Goal: Find specific page/section: Find specific page/section

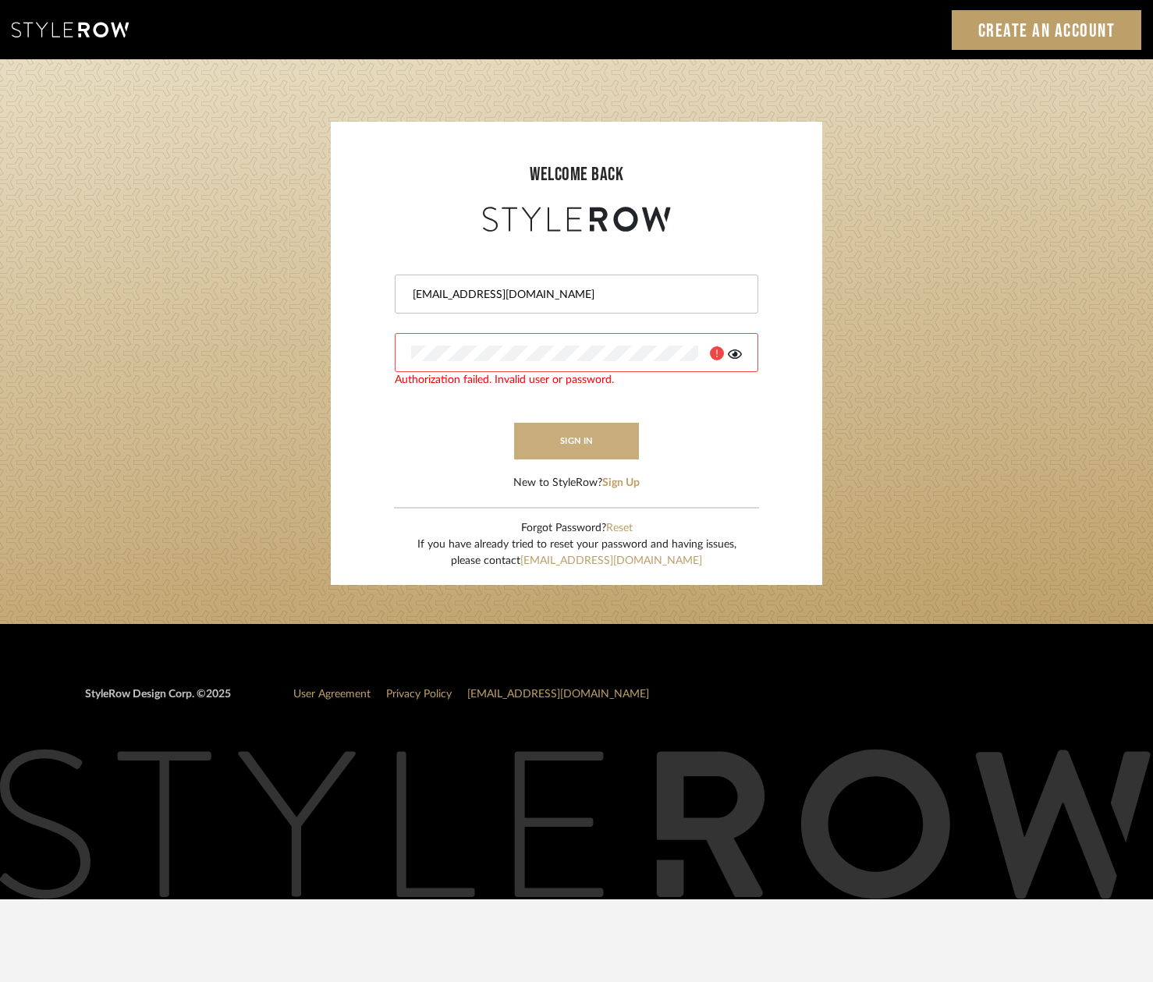
click at [589, 447] on button "sign in" at bounding box center [576, 441] width 125 height 37
click at [559, 440] on button "sign in" at bounding box center [576, 441] width 125 height 37
click at [738, 287] on div at bounding box center [738, 287] width 0 height 0
type input "[EMAIL_ADDRESS][DOMAIN_NAME]"
click at [580, 445] on button "sign in" at bounding box center [576, 441] width 125 height 37
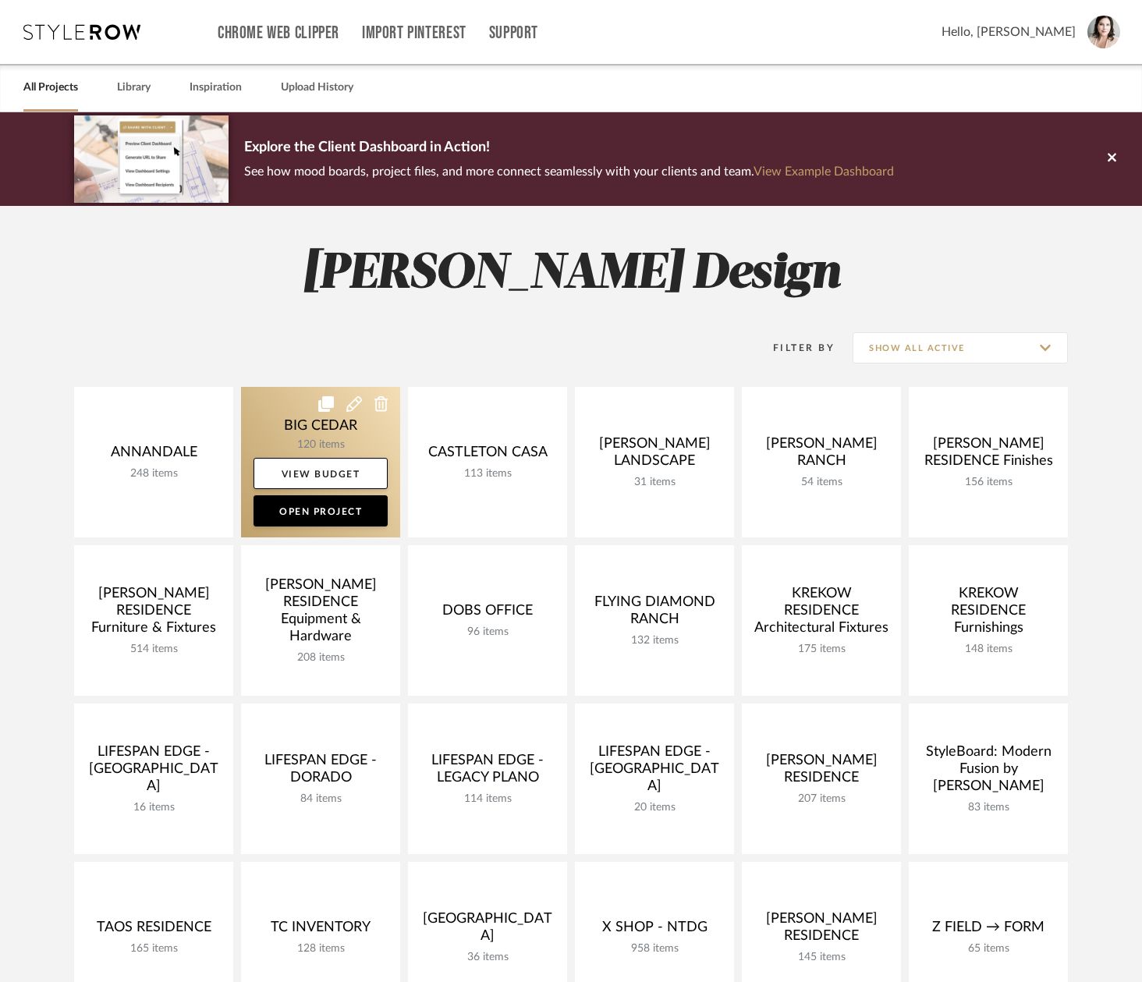
click at [310, 441] on link at bounding box center [320, 462] width 159 height 151
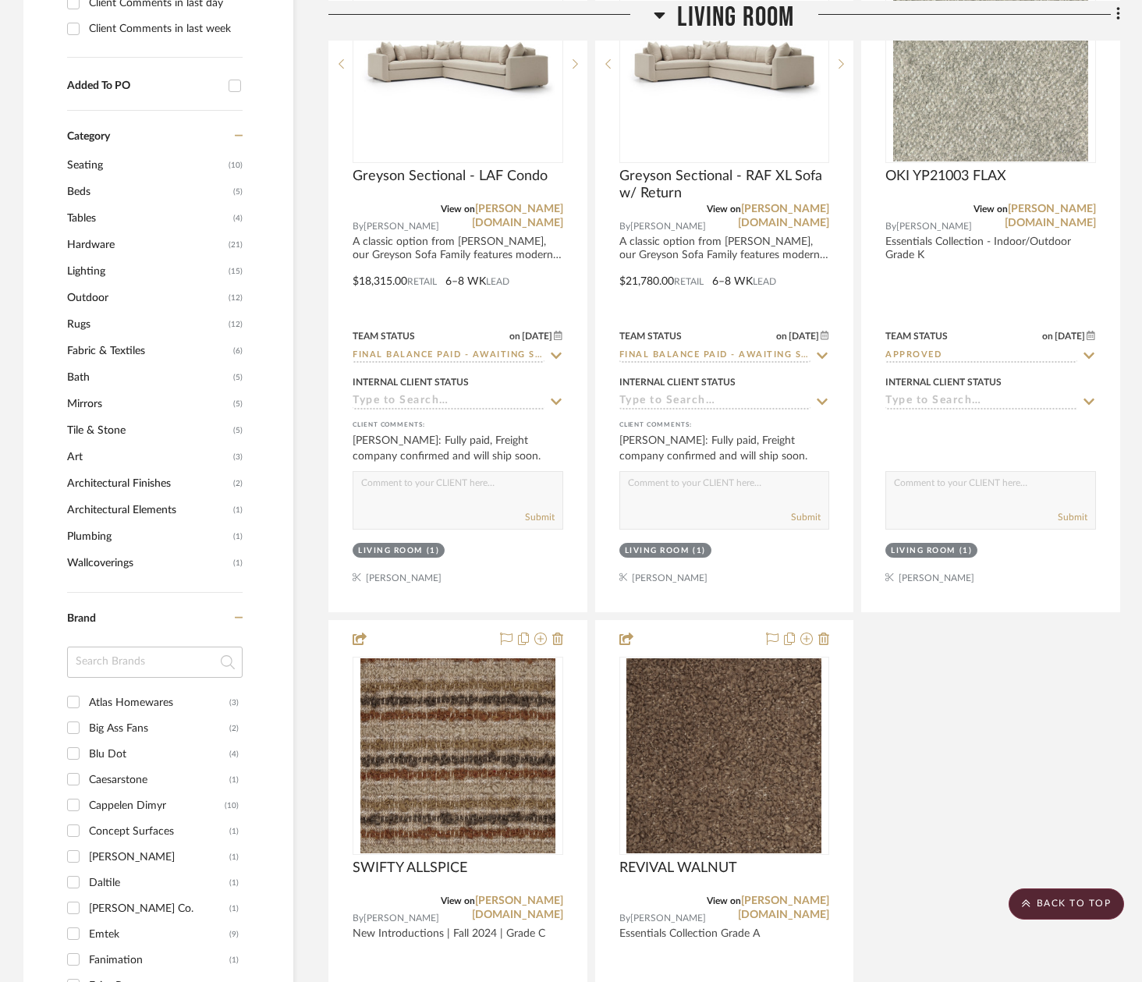
scroll to position [1324, 0]
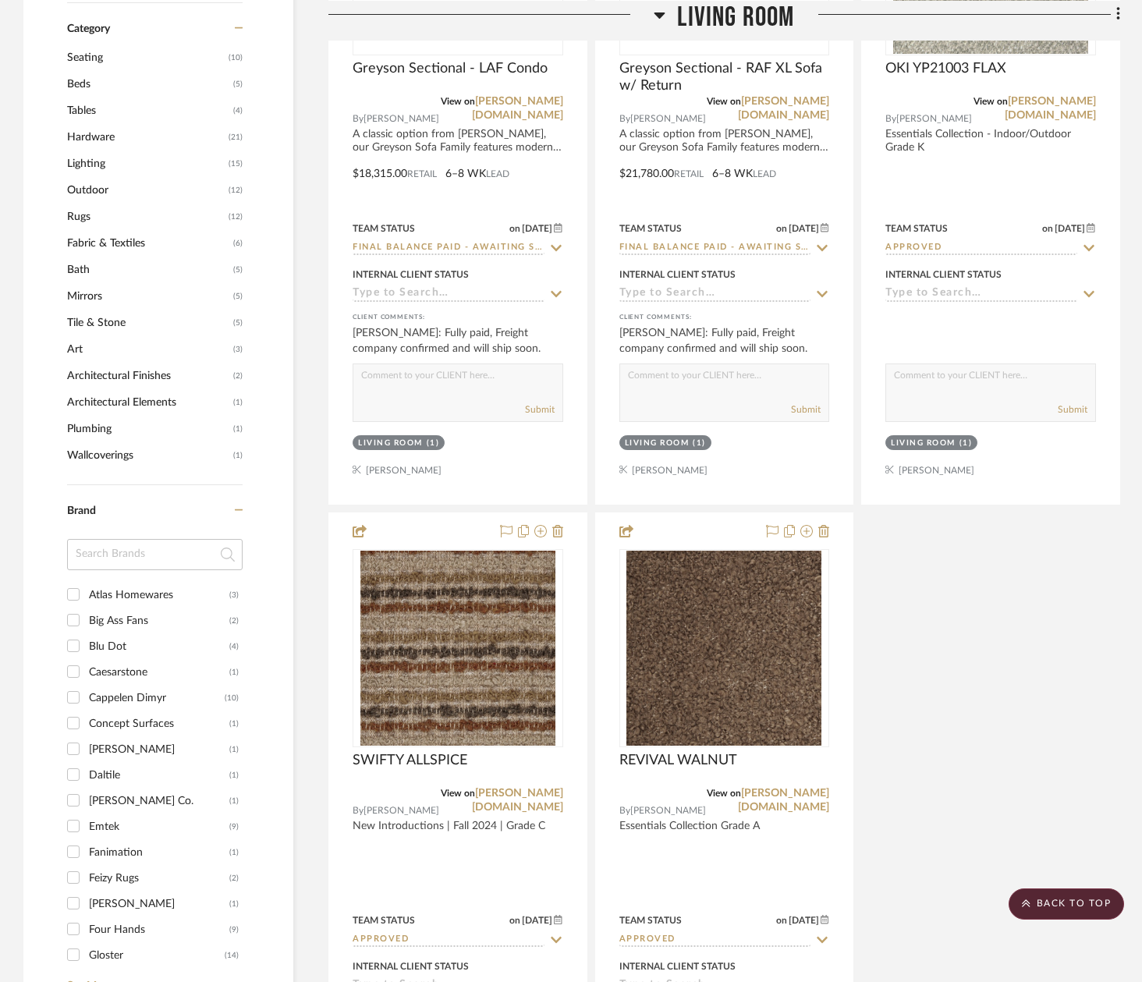
click at [87, 428] on span "Plumbing" at bounding box center [148, 429] width 162 height 27
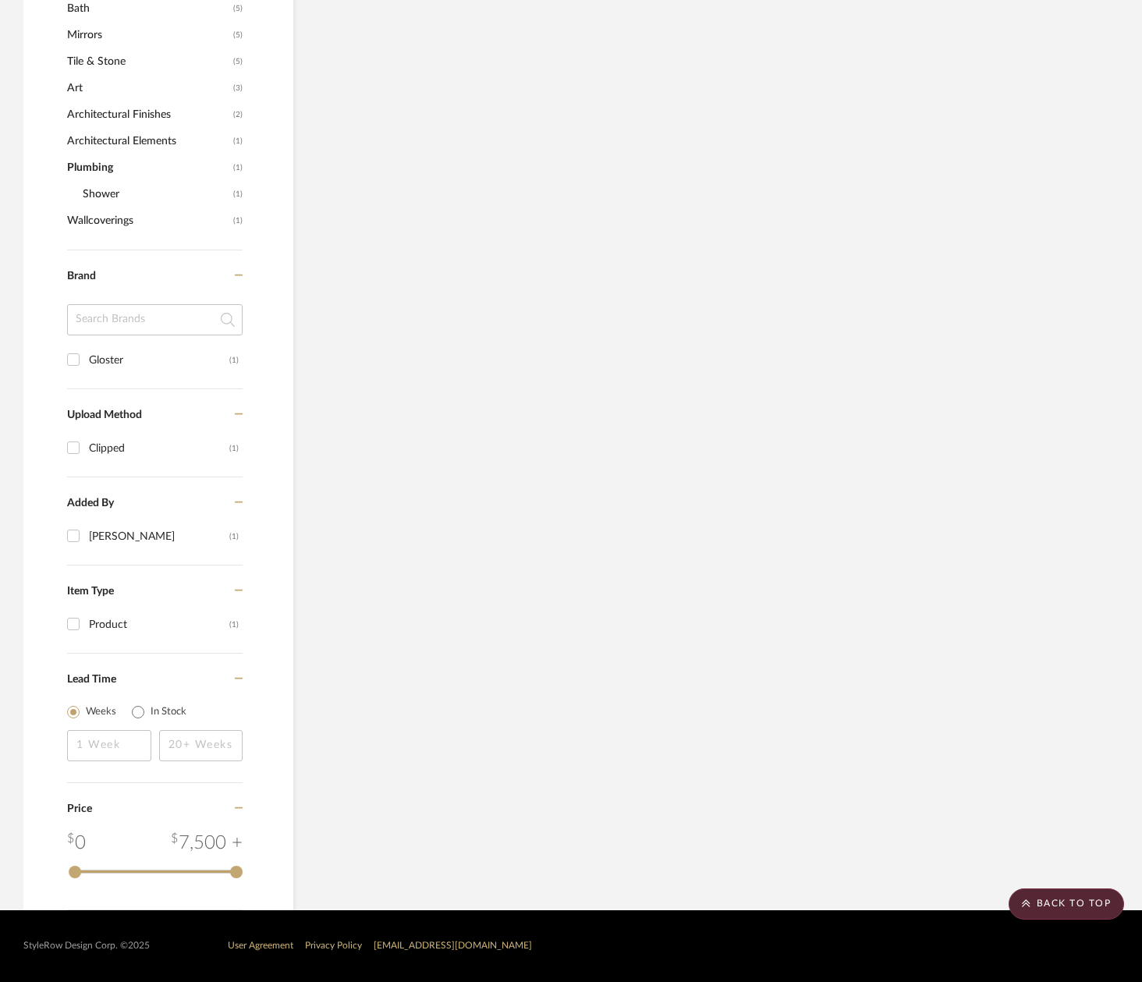
scroll to position [1055, 0]
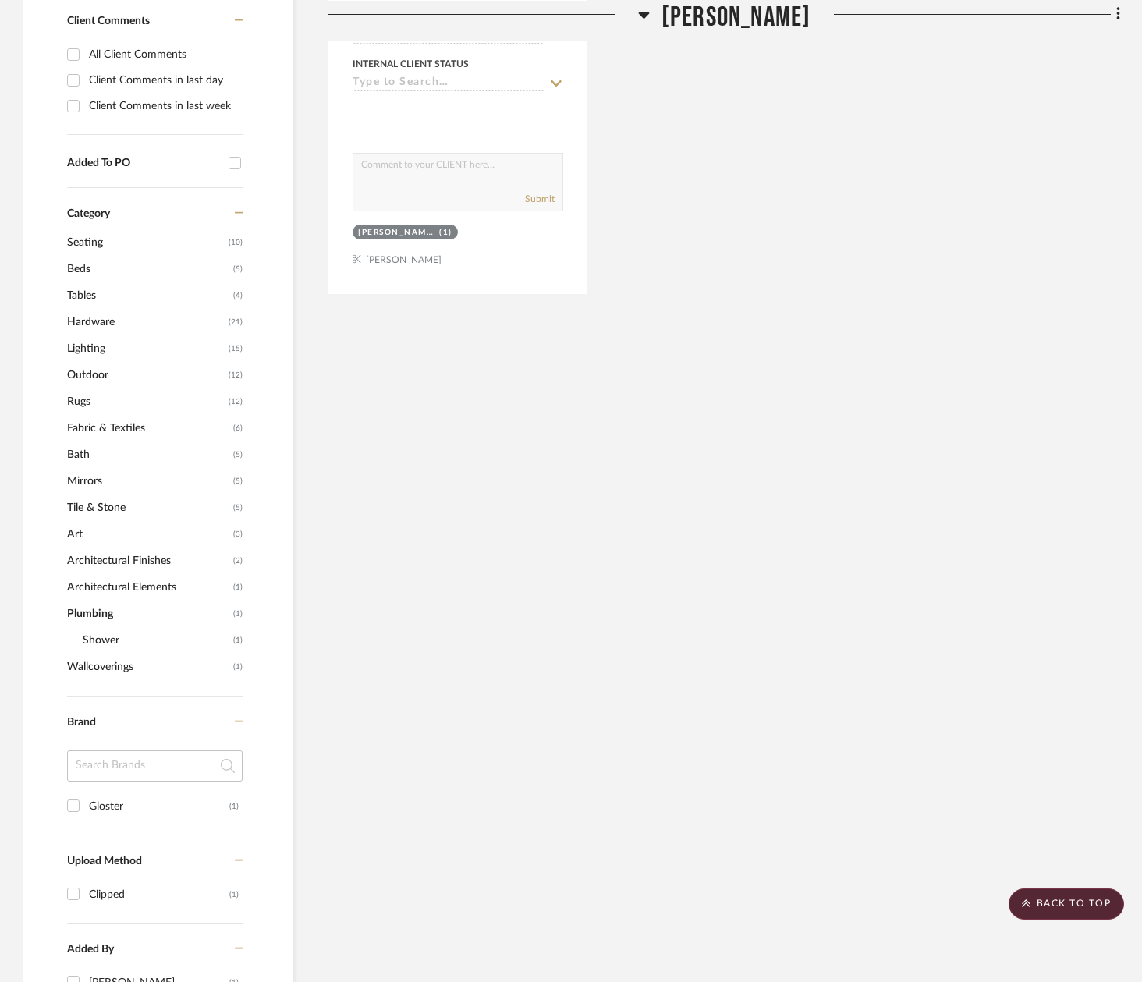
scroll to position [794, 0]
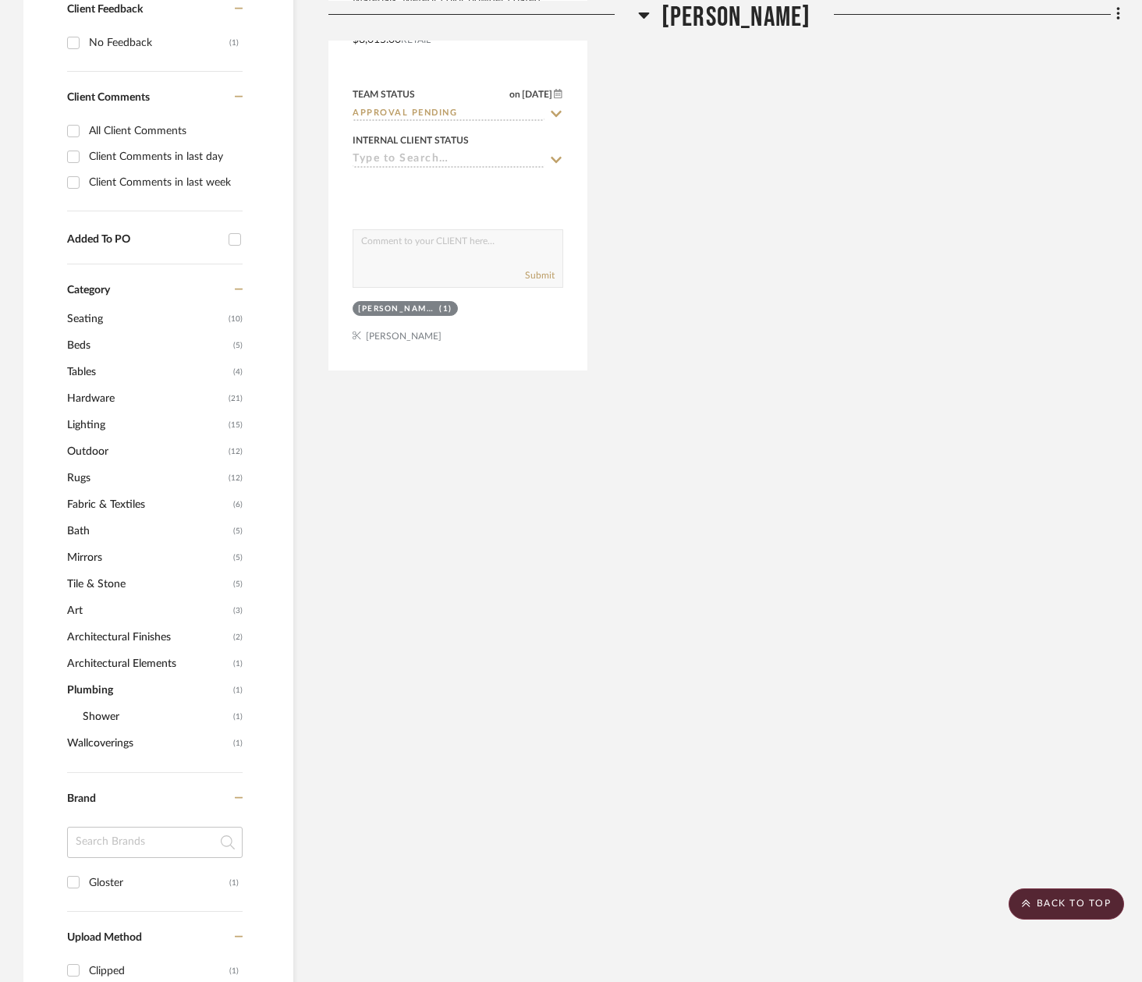
click at [84, 529] on span "Bath" at bounding box center [148, 531] width 162 height 27
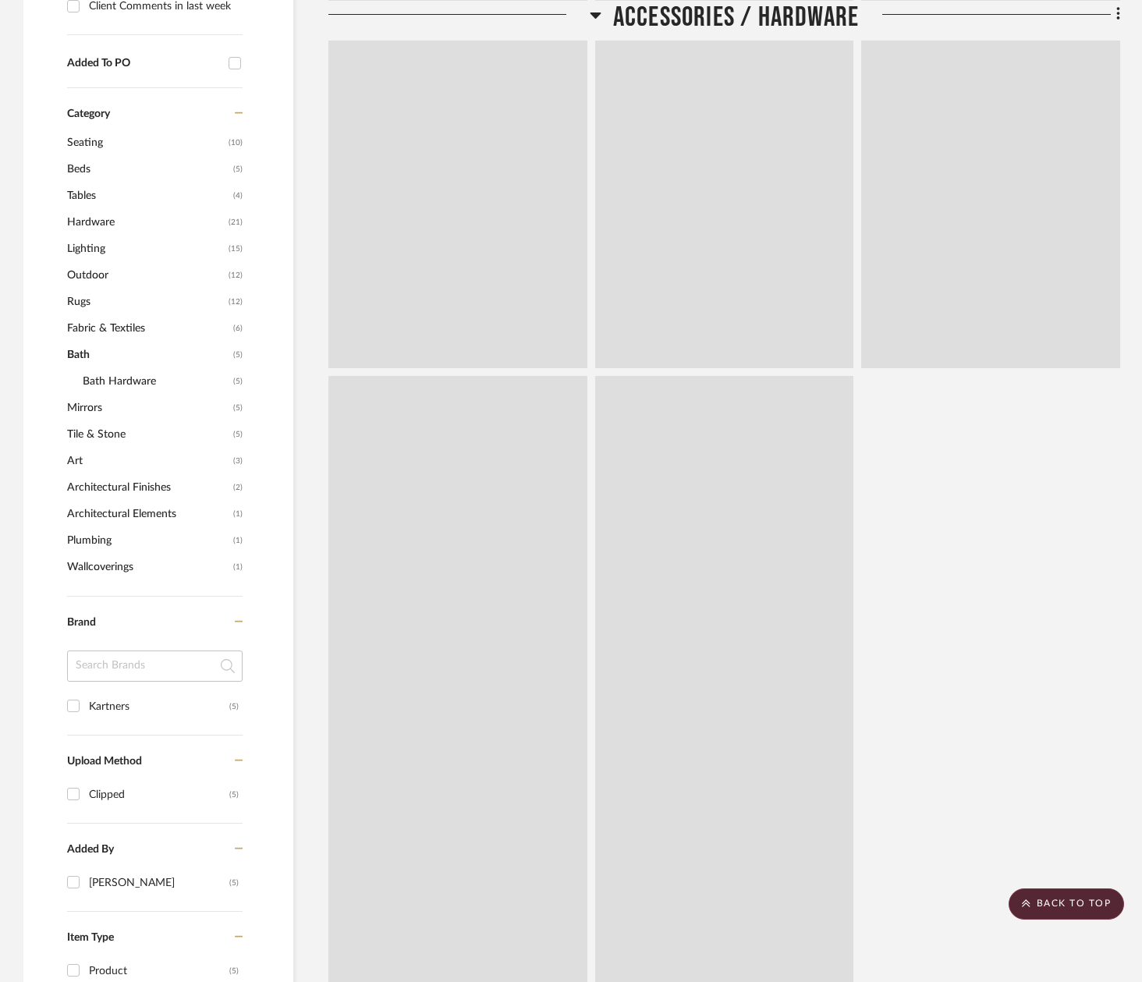
scroll to position [618, 0]
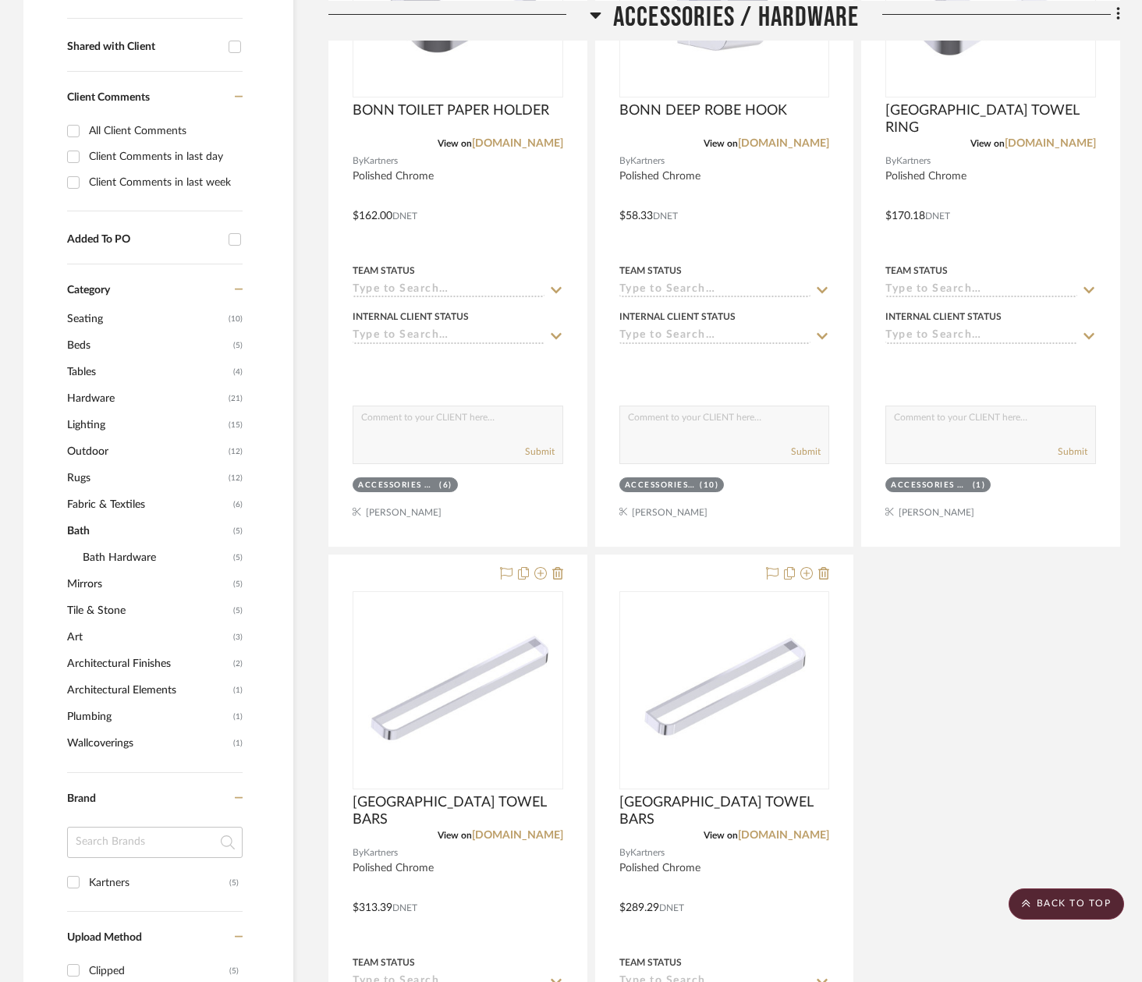
click at [90, 556] on span "Bath Hardware" at bounding box center [156, 557] width 147 height 27
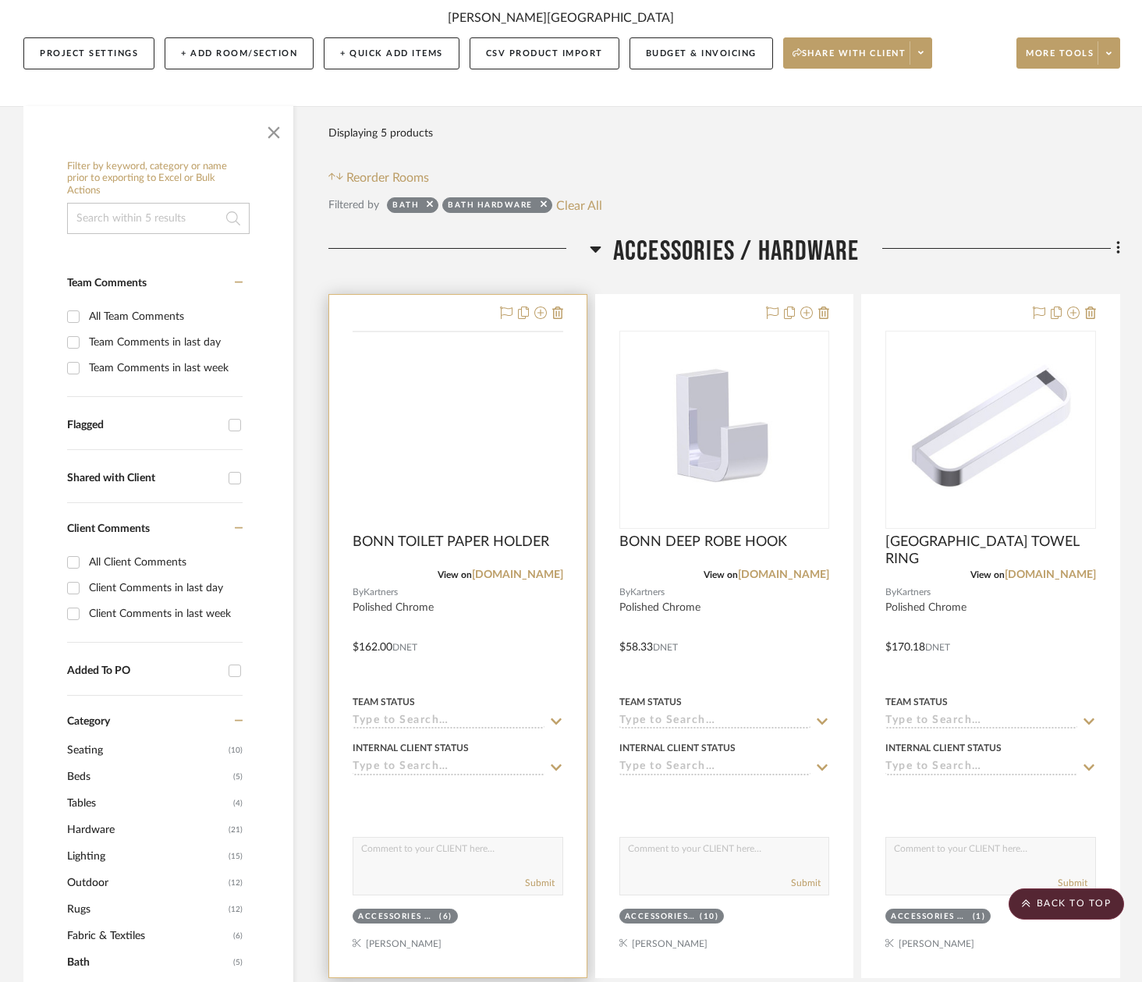
scroll to position [84, 0]
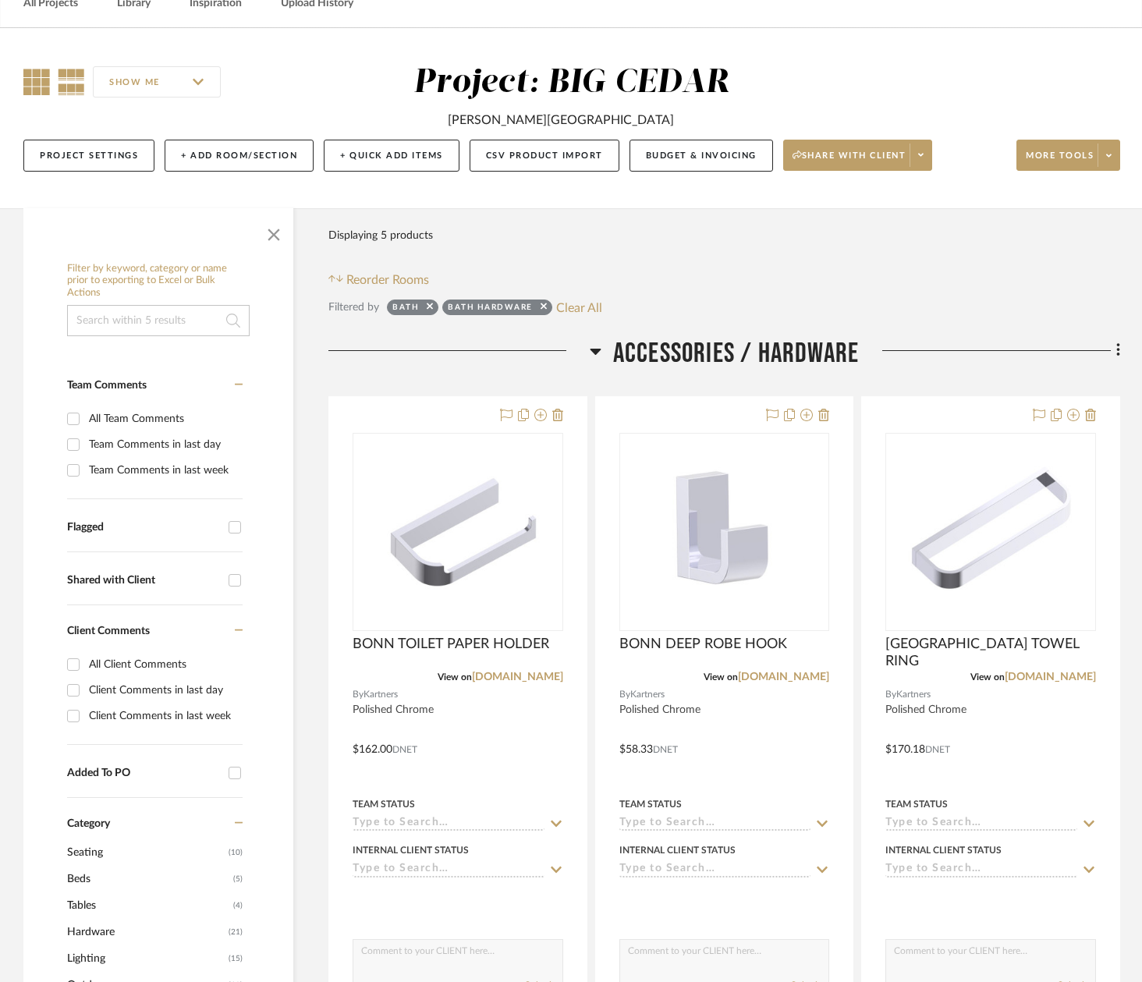
click at [42, 86] on icon at bounding box center [36, 82] width 27 height 27
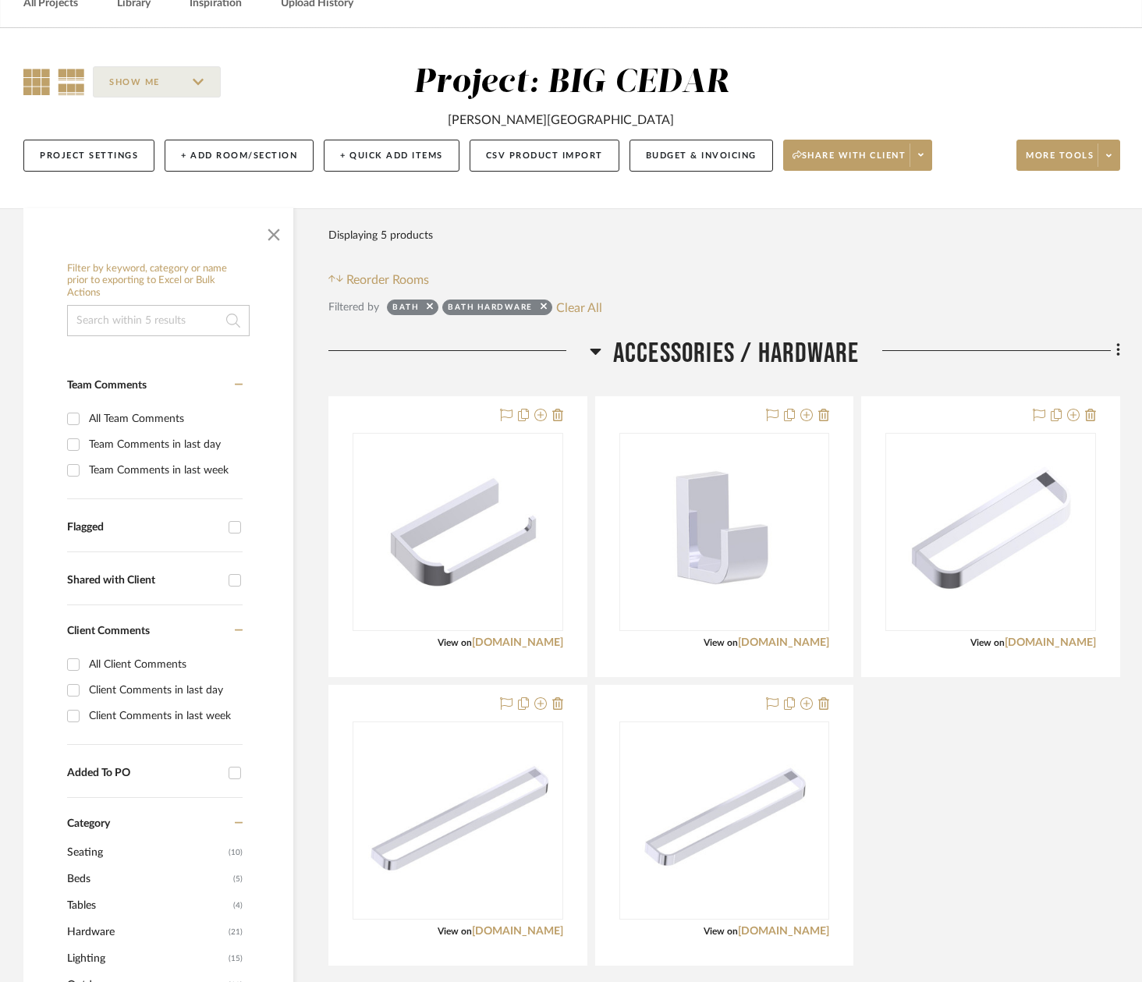
click at [66, 88] on icon at bounding box center [71, 82] width 27 height 27
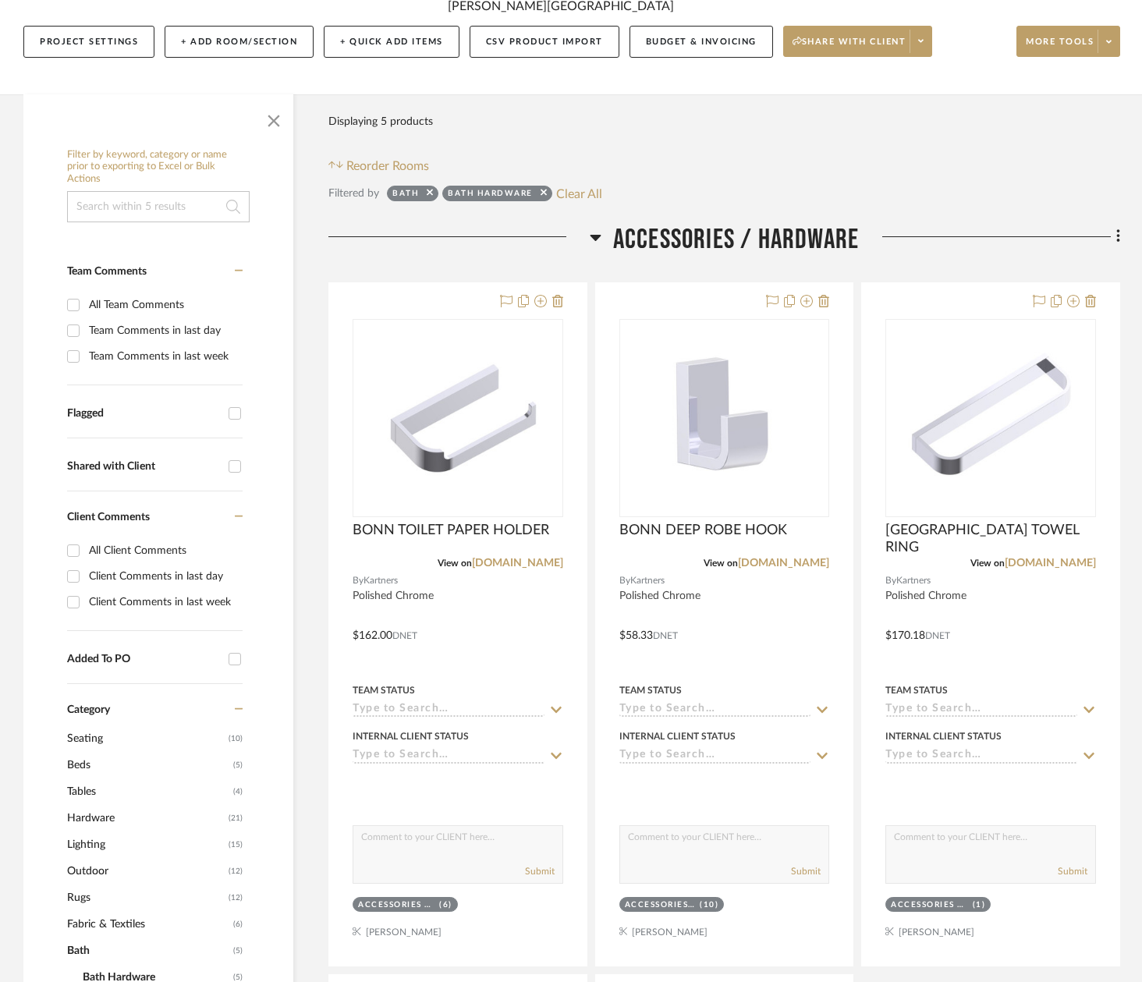
scroll to position [0, 0]
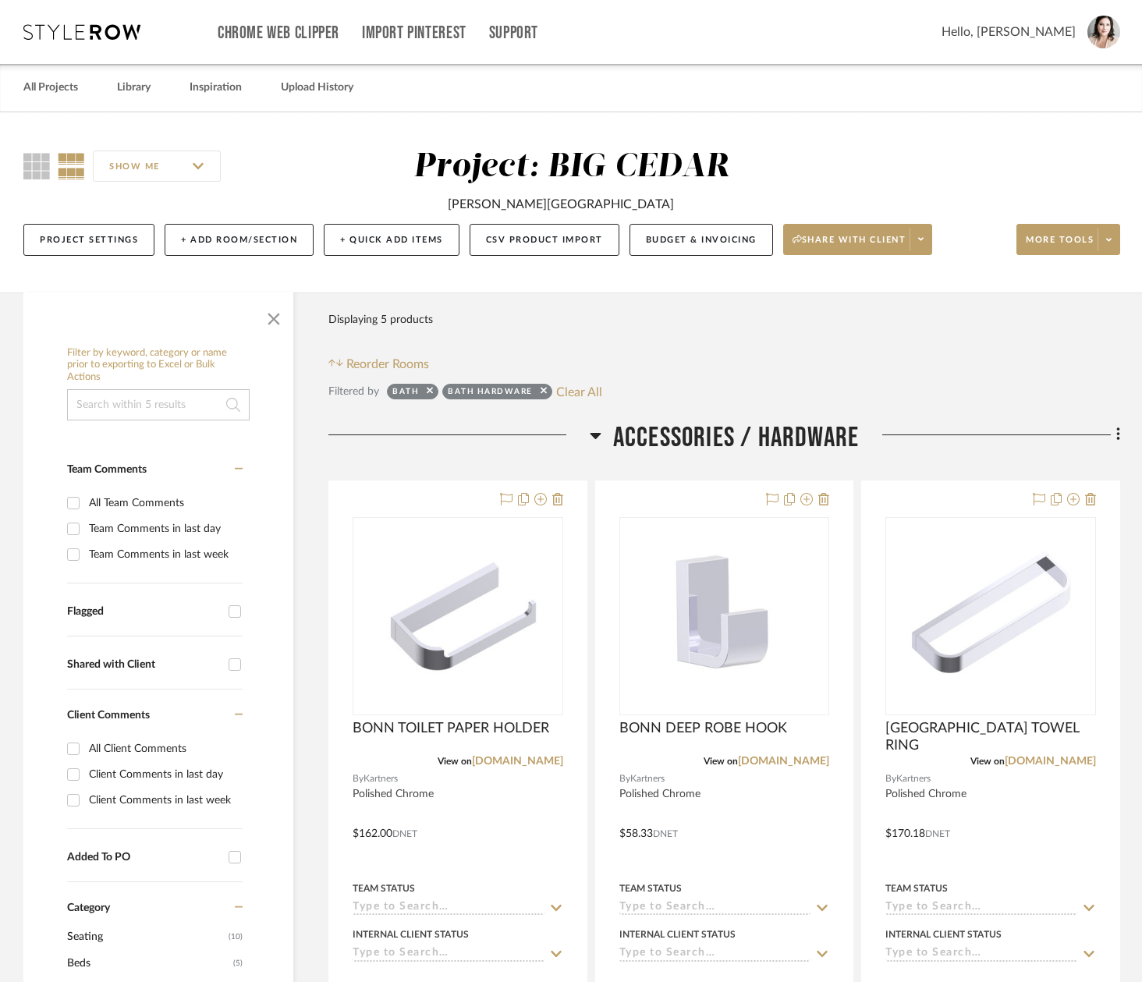
click at [137, 163] on input "SHOW ME" at bounding box center [157, 166] width 128 height 31
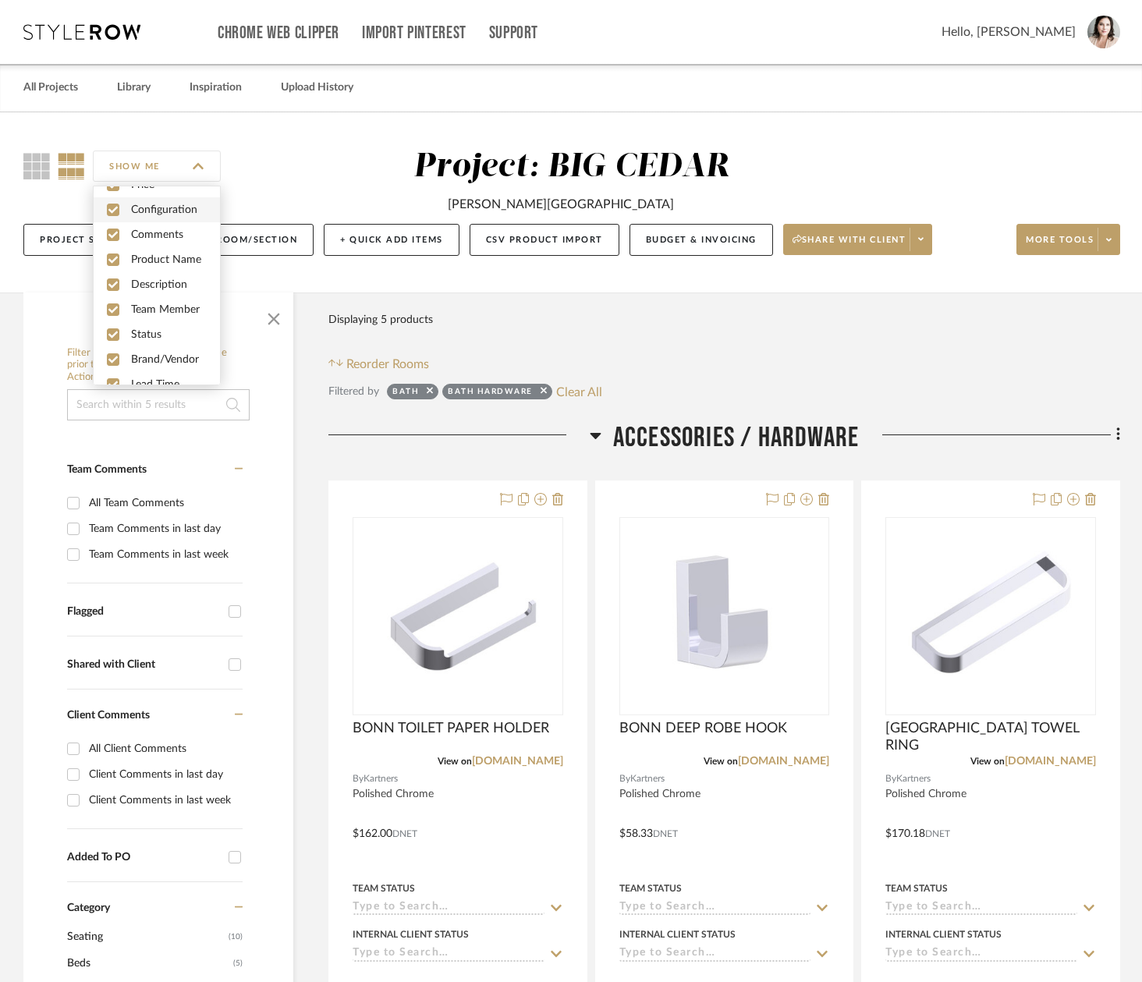
scroll to position [26, 0]
click at [112, 305] on input "checkbox" at bounding box center [113, 306] width 12 height 12
checkbox input "false"
click at [112, 325] on input "checkbox" at bounding box center [113, 330] width 12 height 12
checkbox input "false"
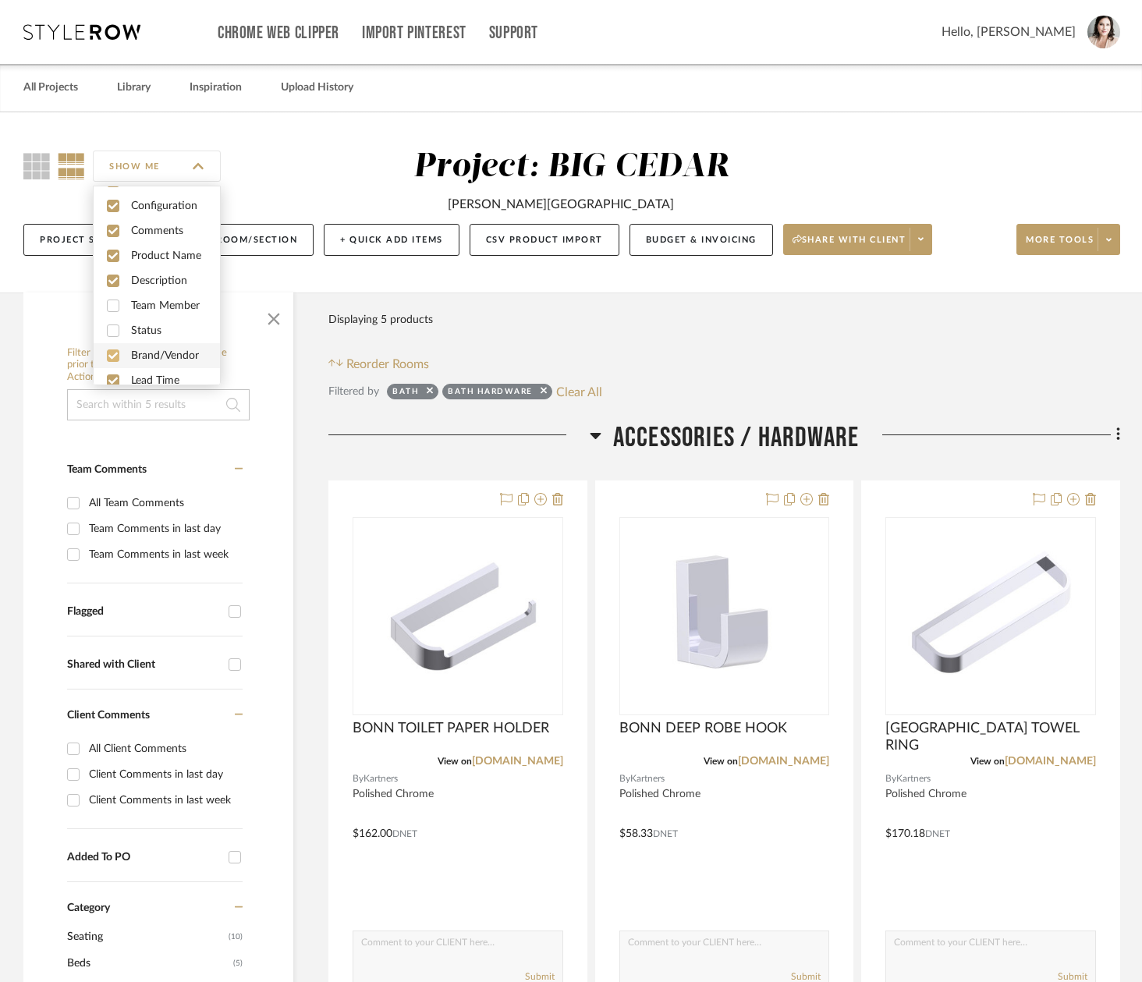
scroll to position [42, 0]
click at [114, 269] on input "checkbox" at bounding box center [113, 264] width 12 height 12
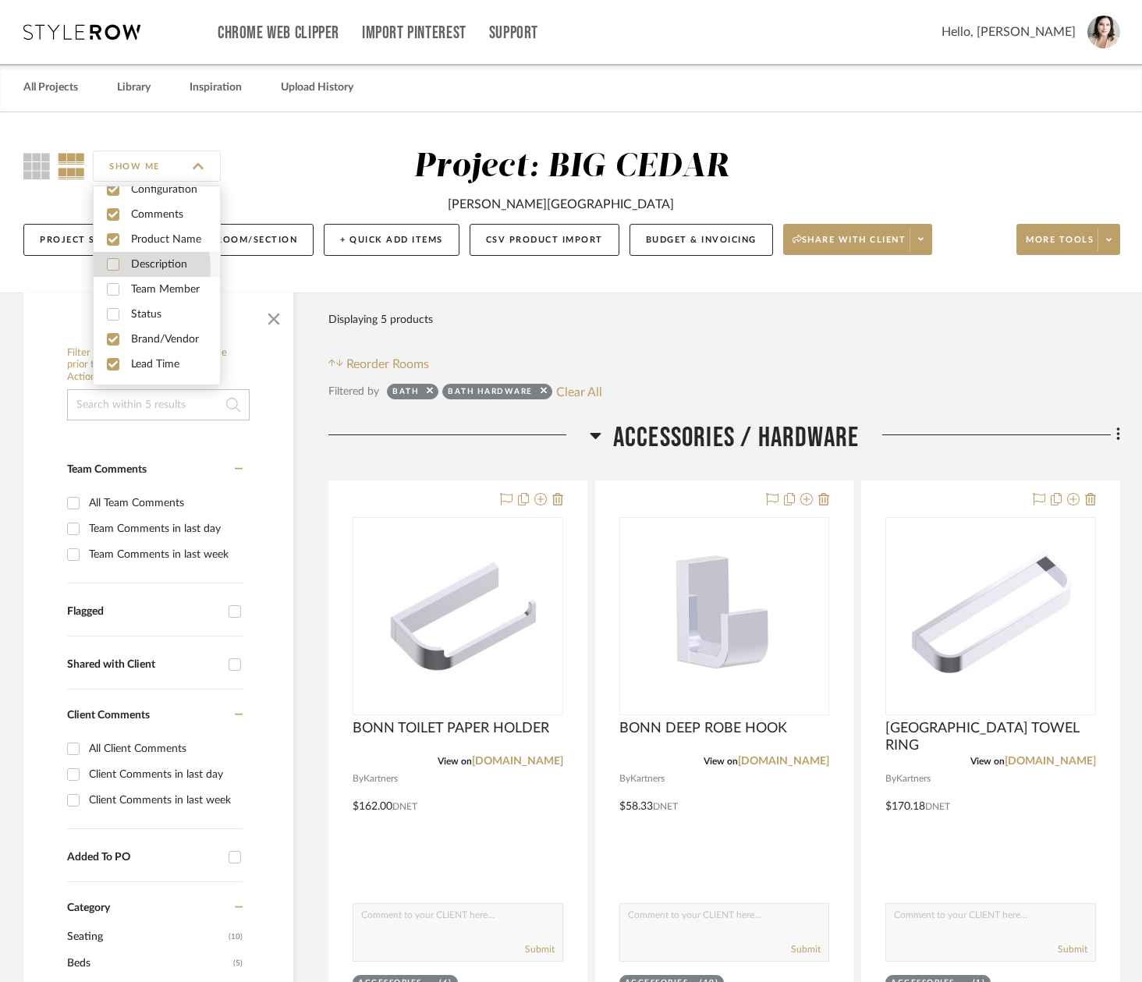
click at [114, 269] on input "checkbox" at bounding box center [113, 264] width 12 height 12
checkbox input "true"
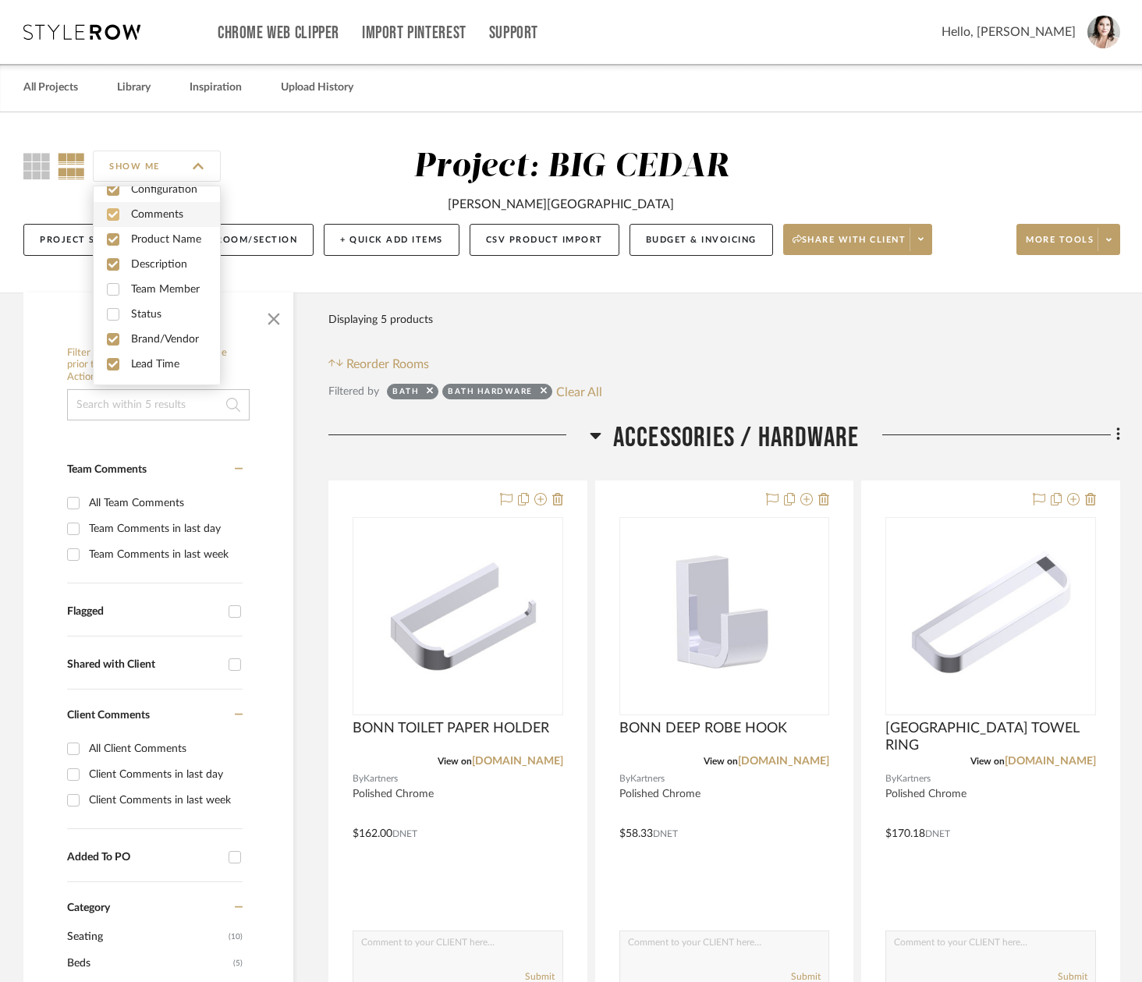
click at [112, 218] on input "checkbox" at bounding box center [113, 214] width 12 height 12
checkbox input "false"
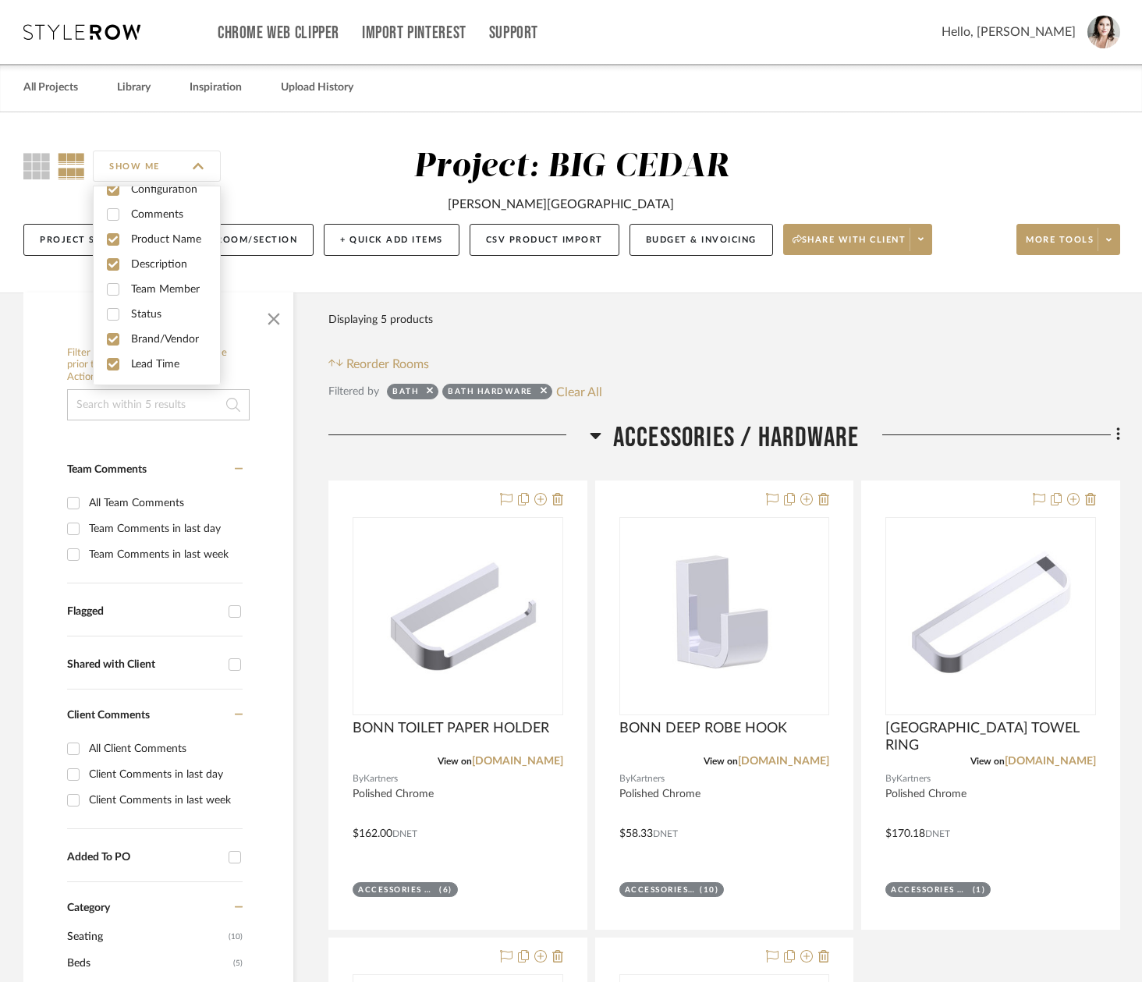
click at [375, 456] on div at bounding box center [458, 441] width 261 height 40
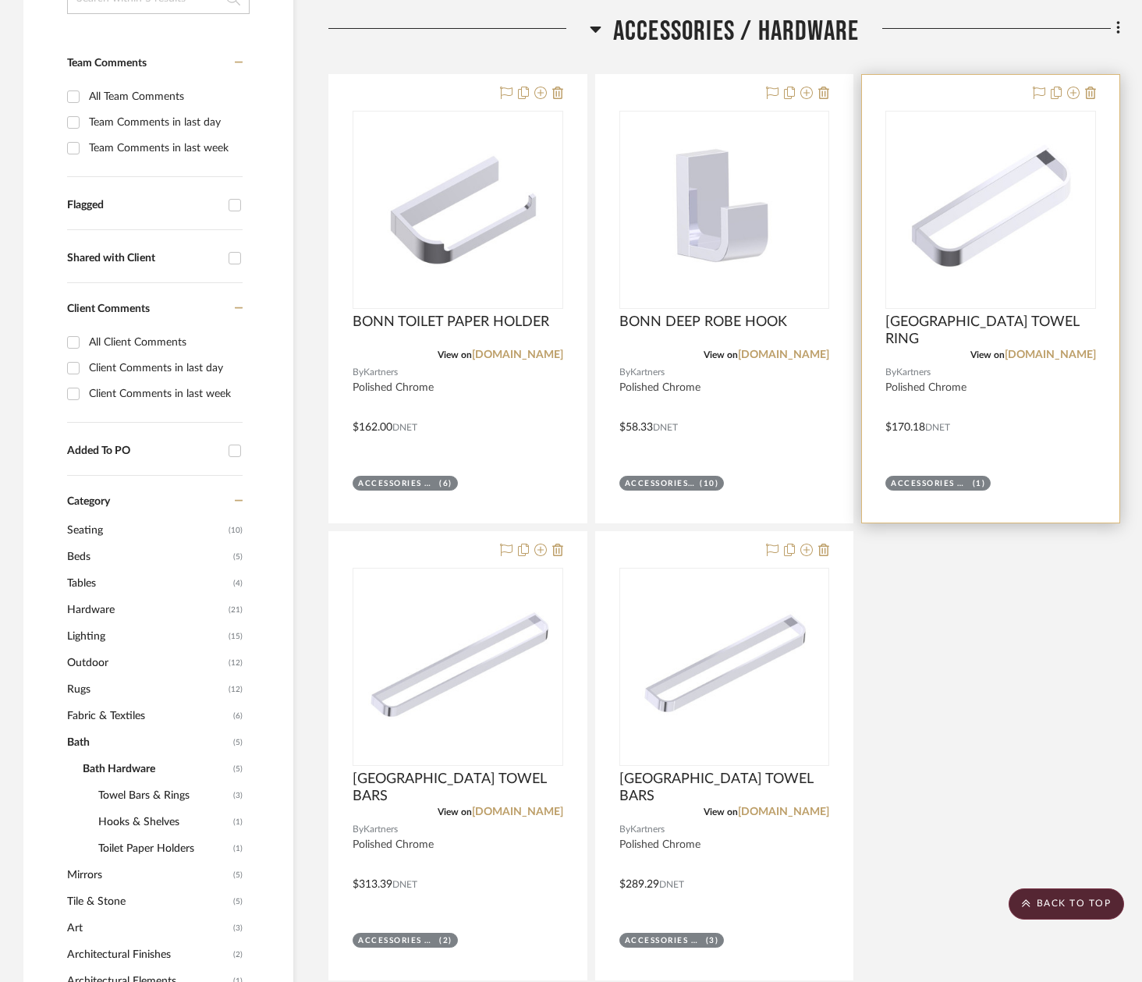
scroll to position [407, 0]
